Goal: Task Accomplishment & Management: Complete application form

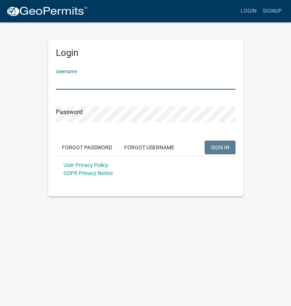
type input "annallb"
click at [220, 147] on button "SIGN IN" at bounding box center [220, 147] width 31 height 14
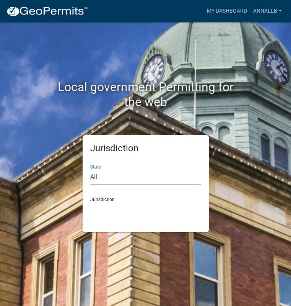
select select "[US_STATE]"
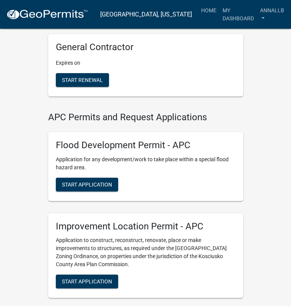
scroll to position [87, 0]
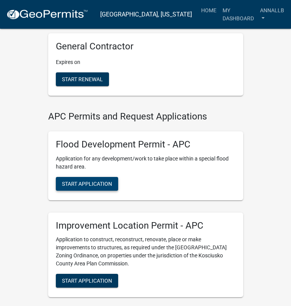
click at [85, 181] on span "Start Application" at bounding box center [87, 183] width 50 height 6
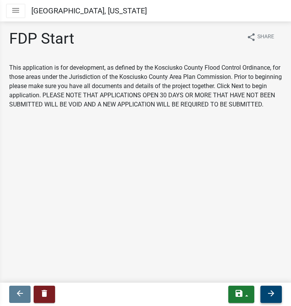
click at [270, 294] on icon "arrow_forward" at bounding box center [271, 292] width 9 height 9
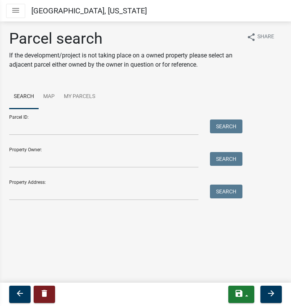
scroll to position [0, 0]
click at [172, 129] on input "Parcel ID:" at bounding box center [103, 127] width 189 height 16
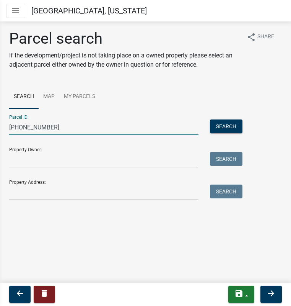
type input "[PHONE_NUMBER]"
click at [140, 160] on input "Property Owner:" at bounding box center [103, 160] width 189 height 16
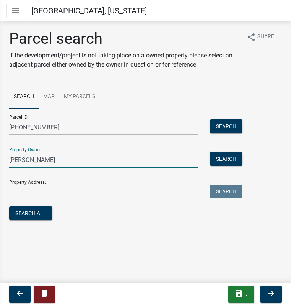
type input "[PERSON_NAME]"
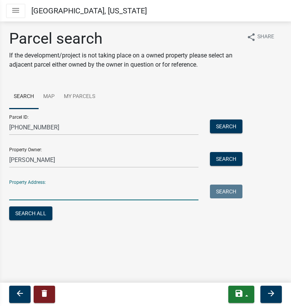
click at [156, 195] on input "Property Address:" at bounding box center [103, 192] width 189 height 16
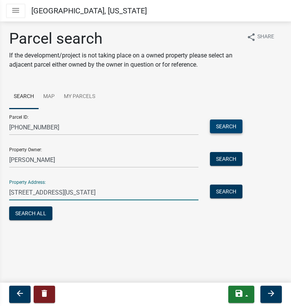
type input "[STREET_ADDRESS][US_STATE]"
click at [230, 128] on button "Search" at bounding box center [226, 126] width 33 height 14
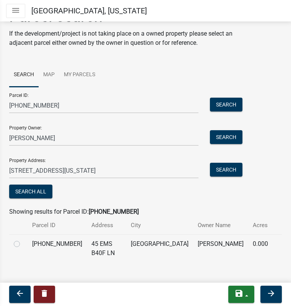
scroll to position [21, 0]
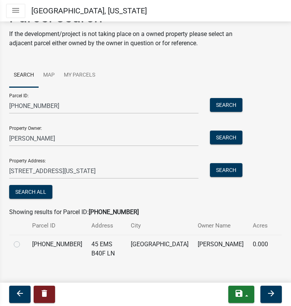
click at [23, 239] on label at bounding box center [23, 239] width 0 height 0
click at [23, 244] on input "radio" at bounding box center [25, 241] width 5 height 5
radio input "true"
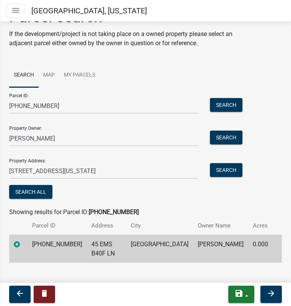
scroll to position [0, 0]
click at [270, 292] on icon "arrow_forward" at bounding box center [271, 292] width 9 height 9
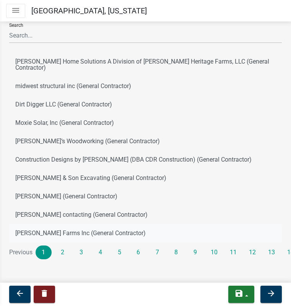
click at [63, 246] on link "2" at bounding box center [63, 252] width 16 height 14
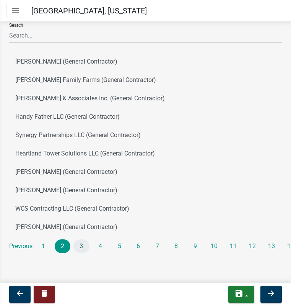
click at [82, 246] on link "3" at bounding box center [81, 246] width 16 height 14
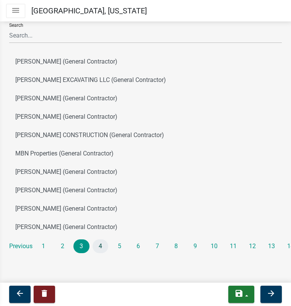
click at [100, 246] on link "4" at bounding box center [101, 246] width 16 height 14
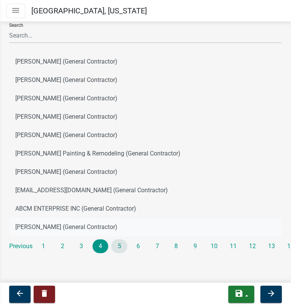
click at [120, 245] on link "5" at bounding box center [119, 246] width 16 height 14
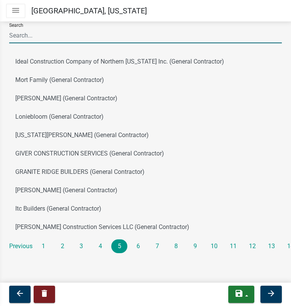
click at [63, 33] on input "Search" at bounding box center [145, 36] width 273 height 16
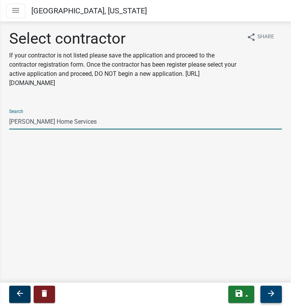
type input "[PERSON_NAME] Home Services"
click at [272, 292] on icon "arrow_forward" at bounding box center [271, 292] width 9 height 9
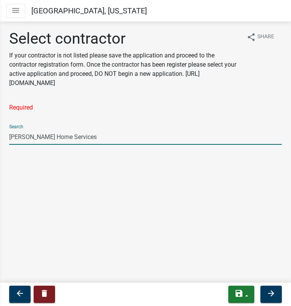
click at [94, 138] on input "[PERSON_NAME] Home Services" at bounding box center [145, 137] width 273 height 16
drag, startPoint x: 73, startPoint y: 139, endPoint x: -22, endPoint y: 134, distance: 95.4
click at [0, 134] on html "Internet Explorer does NOT work with GeoPermits. Get a new browser for more sec…" at bounding box center [145, 153] width 291 height 306
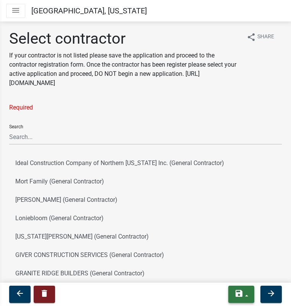
click at [242, 294] on icon "save" at bounding box center [238, 292] width 9 height 9
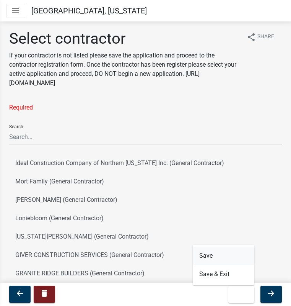
click at [207, 254] on button "Save" at bounding box center [223, 255] width 61 height 18
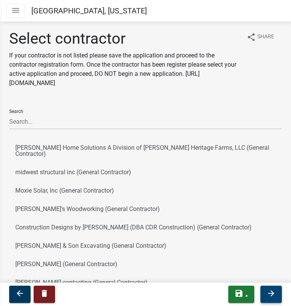
click at [275, 292] on icon "arrow_forward" at bounding box center [271, 292] width 9 height 9
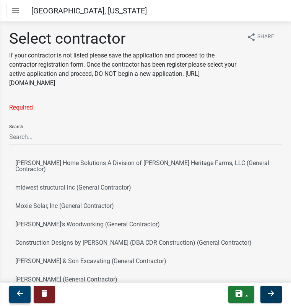
click at [19, 293] on icon "arrow_back" at bounding box center [19, 292] width 9 height 9
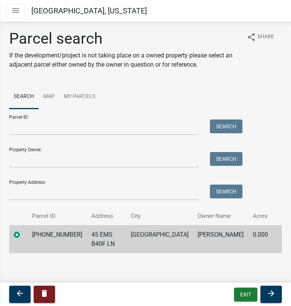
click at [17, 10] on icon "menu" at bounding box center [15, 10] width 9 height 9
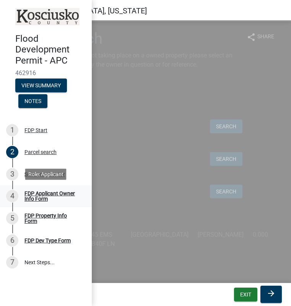
click at [37, 197] on div "FDP Applicant Owner Info Form" at bounding box center [51, 195] width 55 height 11
click at [45, 198] on div "FDP Applicant Owner Info Form" at bounding box center [51, 195] width 55 height 11
